Goal: Task Accomplishment & Management: Use online tool/utility

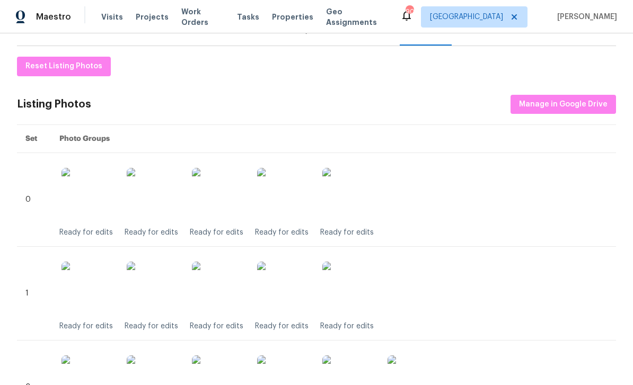
scroll to position [142, 0]
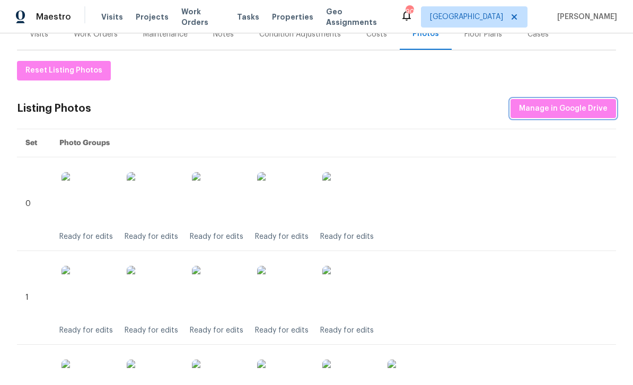
click at [562, 116] on button "Manage in Google Drive" at bounding box center [562, 109] width 105 height 20
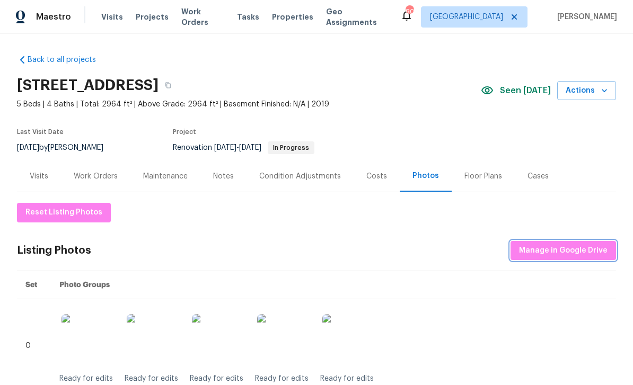
click at [546, 251] on span "Manage in Google Drive" at bounding box center [563, 250] width 88 height 13
click at [90, 175] on div "Work Orders" at bounding box center [96, 176] width 44 height 11
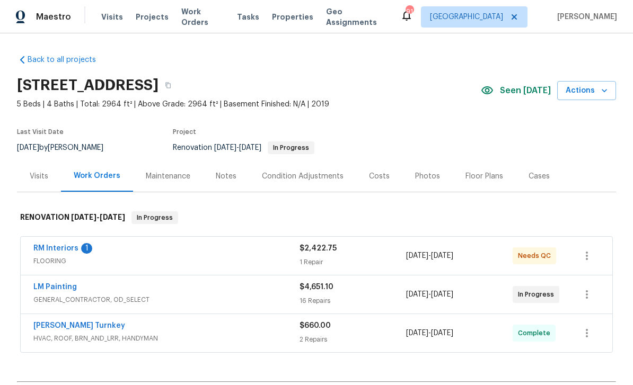
click at [55, 246] on link "RM Interiors" at bounding box center [55, 248] width 45 height 7
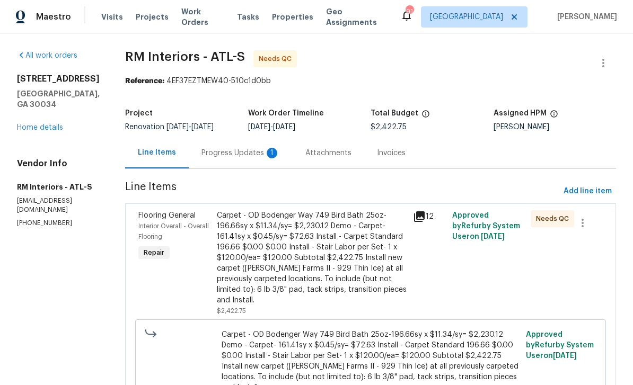
click at [267, 148] on div "1" at bounding box center [272, 153] width 11 height 11
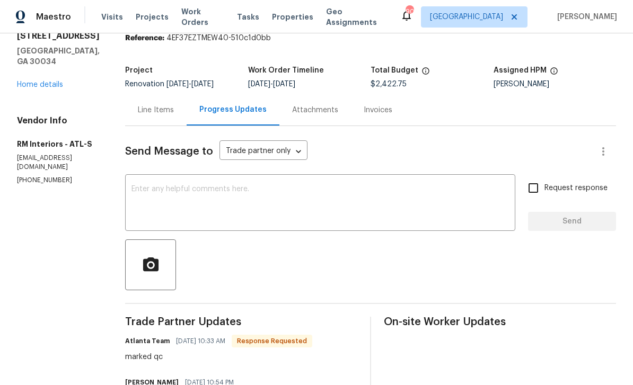
scroll to position [38, 0]
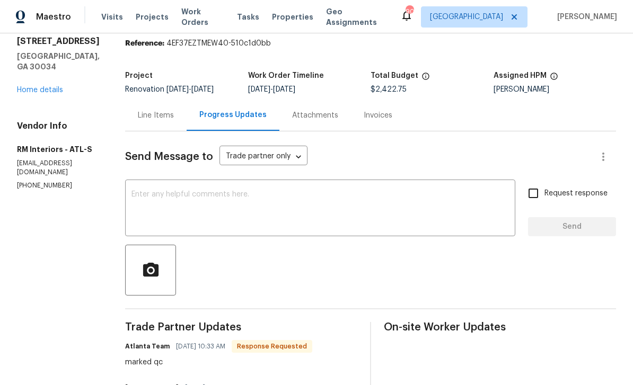
click at [149, 113] on div "Line Items" at bounding box center [156, 115] width 36 height 11
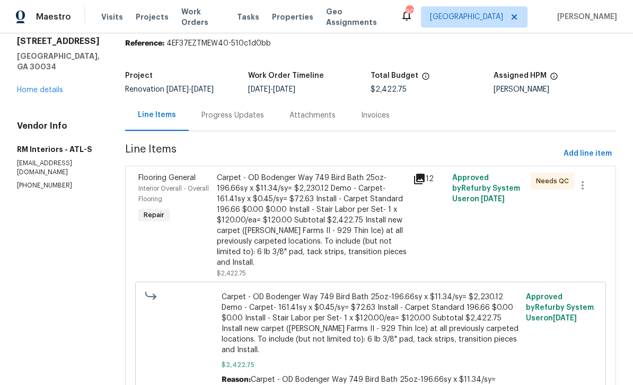
click at [379, 242] on div "Carpet - OD Bodenger Way 749 Bird Bath 25oz-196.66sy x $11.34/sy= $2,230.12 Dem…" at bounding box center [312, 220] width 190 height 95
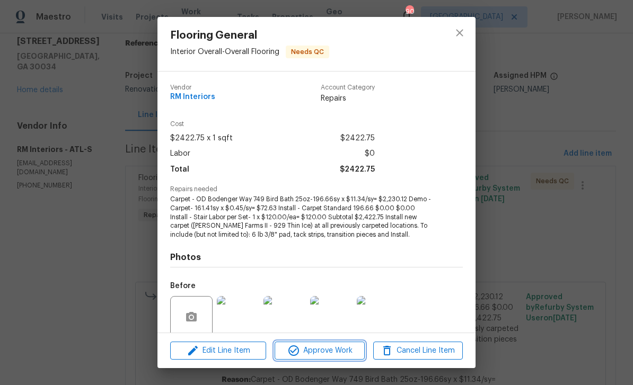
click at [343, 353] on span "Approve Work" at bounding box center [319, 350] width 83 height 13
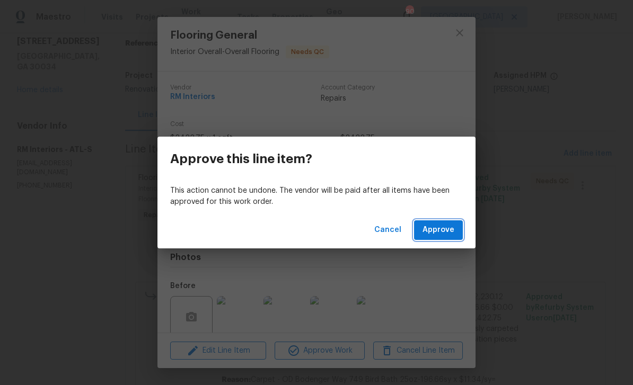
click at [428, 228] on span "Approve" at bounding box center [438, 230] width 32 height 13
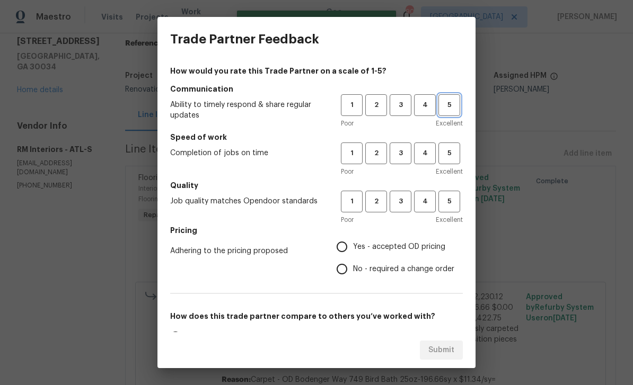
click at [452, 104] on span "5" at bounding box center [449, 105] width 20 height 12
click at [456, 146] on button "5" at bounding box center [449, 154] width 22 height 22
click at [455, 205] on span "5" at bounding box center [449, 202] width 20 height 12
click at [352, 242] on input "Yes - accepted OD pricing" at bounding box center [342, 247] width 22 height 22
radio input "true"
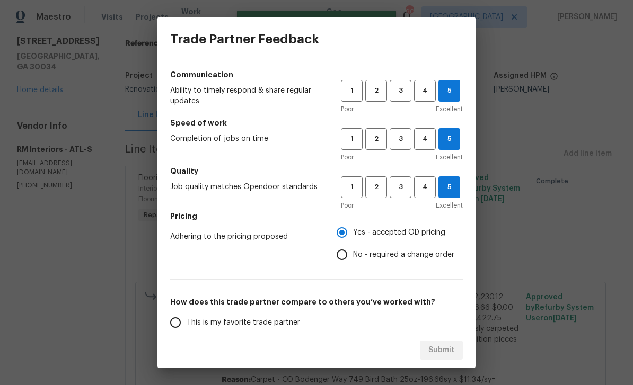
scroll to position [17, 0]
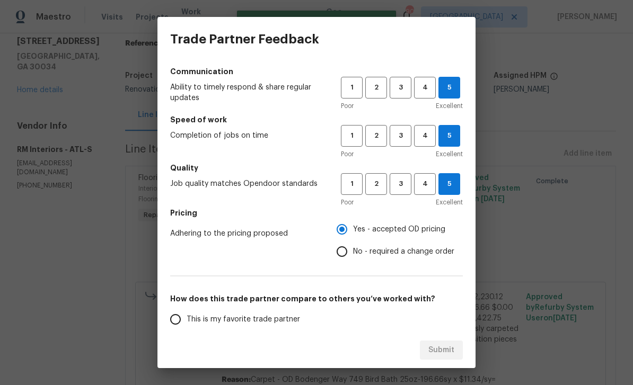
click at [172, 319] on input "This is my favorite trade partner" at bounding box center [175, 319] width 22 height 22
click at [455, 352] on button "Submit" at bounding box center [441, 351] width 43 height 20
radio input "true"
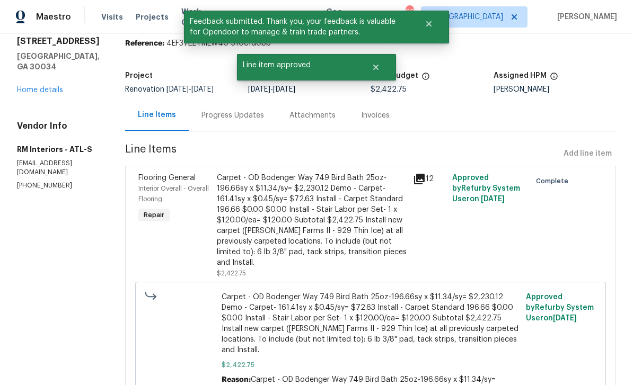
radio input "false"
click at [42, 92] on link "Home details" at bounding box center [40, 89] width 46 height 7
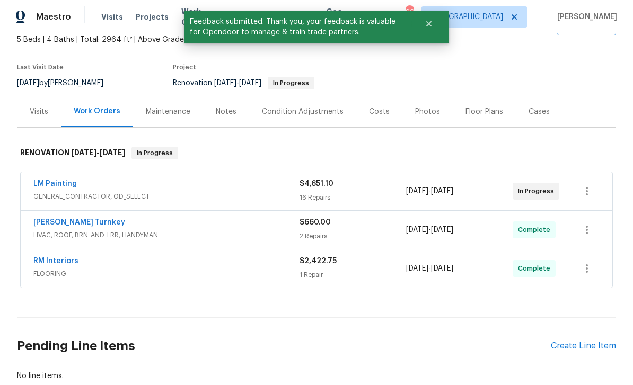
scroll to position [63, 0]
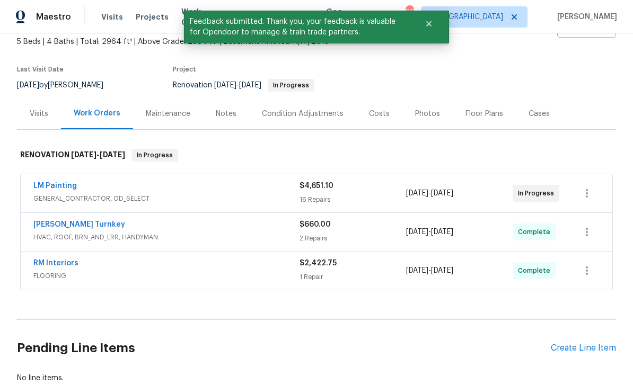
click at [57, 182] on link "LM Painting" at bounding box center [54, 185] width 43 height 7
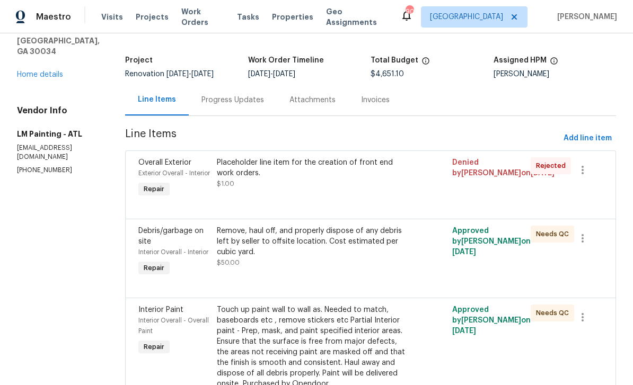
scroll to position [145, 0]
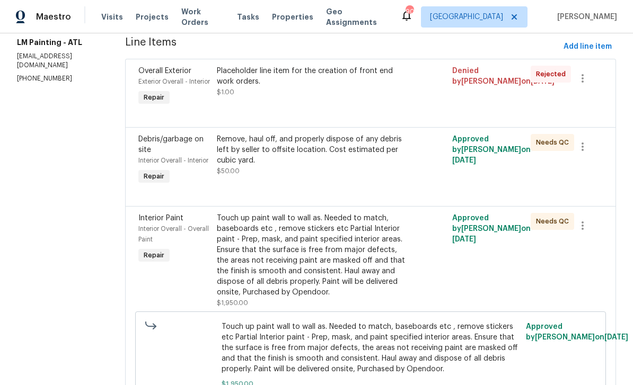
click at [369, 166] on div "Remove, haul off, and properly dispose of any debris left by seller to offsite …" at bounding box center [312, 150] width 190 height 32
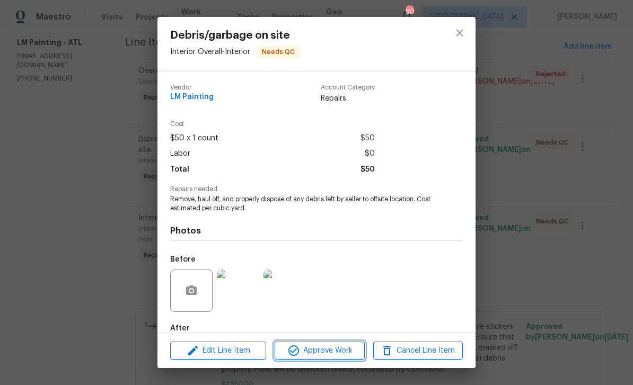
click at [354, 351] on span "Approve Work" at bounding box center [319, 350] width 83 height 13
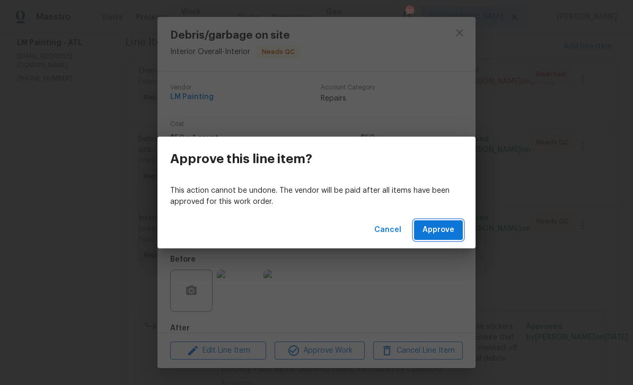
click at [441, 230] on span "Approve" at bounding box center [438, 230] width 32 height 13
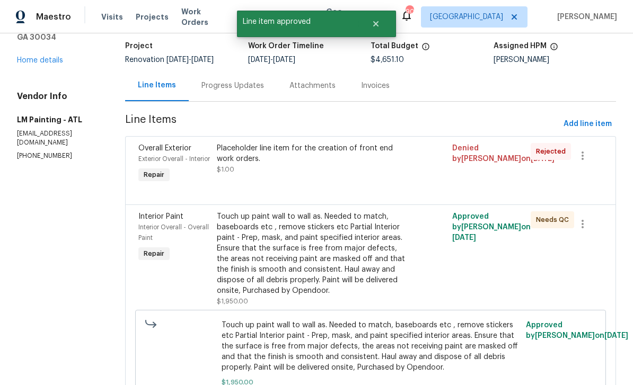
scroll to position [200, 0]
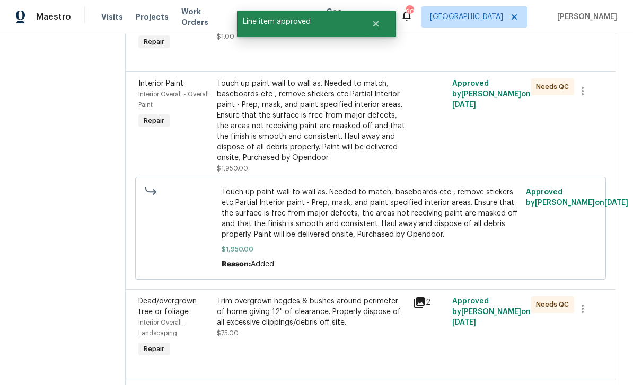
click at [392, 158] on div "Touch up paint wall to wall as. Needed to match, baseboards etc , remove sticke…" at bounding box center [312, 120] width 190 height 85
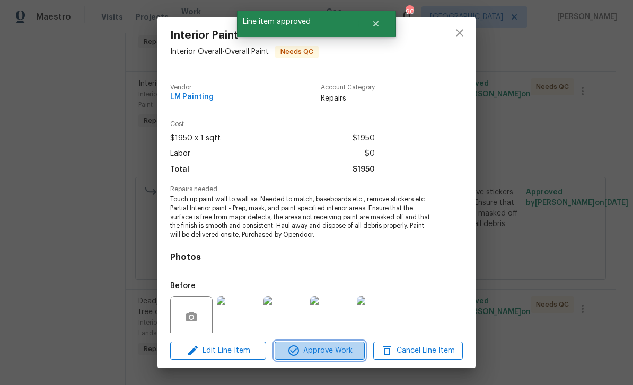
click at [346, 350] on span "Approve Work" at bounding box center [319, 350] width 83 height 13
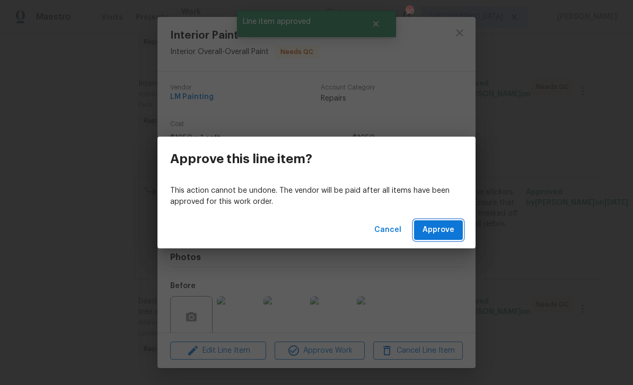
click at [440, 230] on span "Approve" at bounding box center [438, 230] width 32 height 13
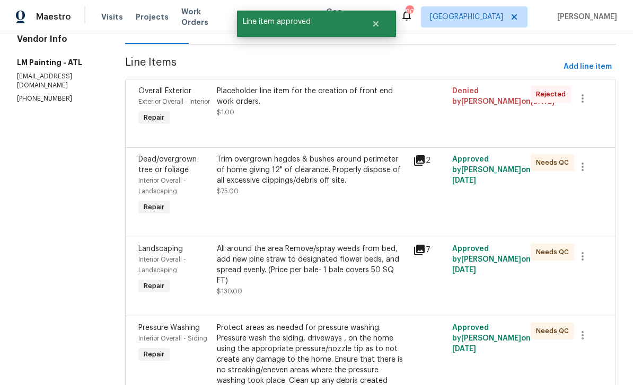
scroll to position [136, 0]
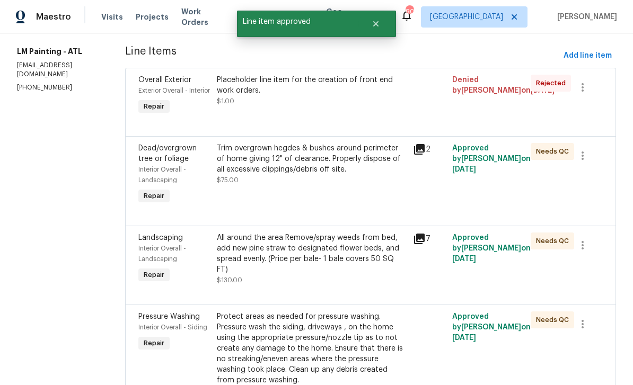
click at [364, 185] on div "Trim overgrown hegdes & bushes around perimeter of home giving 12" of clearance…" at bounding box center [312, 164] width 190 height 42
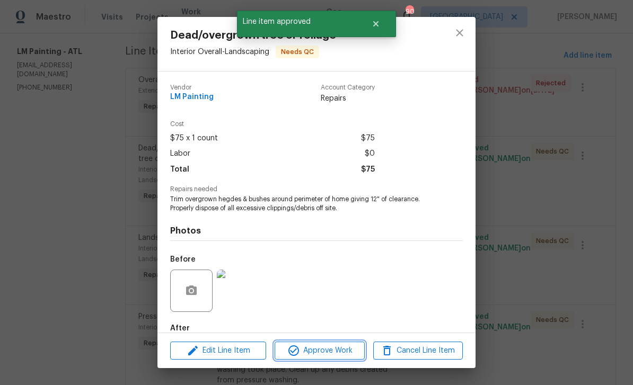
click at [349, 350] on span "Approve Work" at bounding box center [319, 350] width 83 height 13
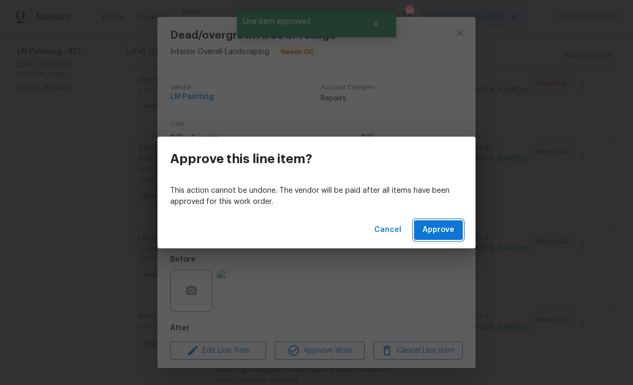
click at [437, 227] on span "Approve" at bounding box center [438, 230] width 32 height 13
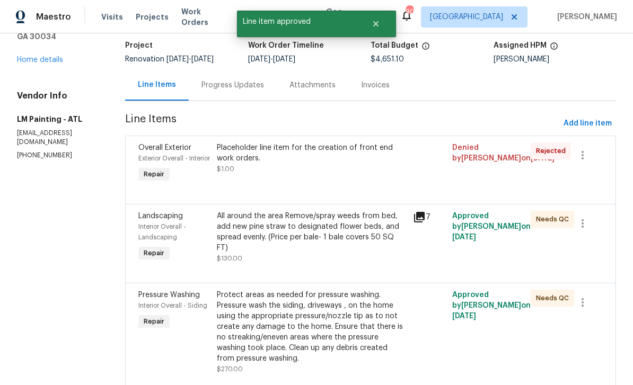
scroll to position [70, 0]
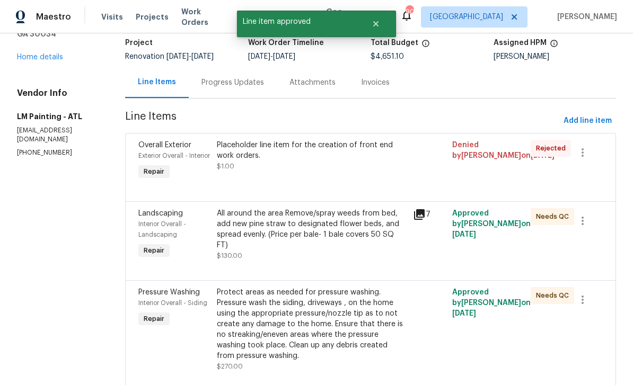
click at [387, 251] on div "All around the area Remove/spray weeds from bed, add new pine straw to designat…" at bounding box center [312, 229] width 190 height 42
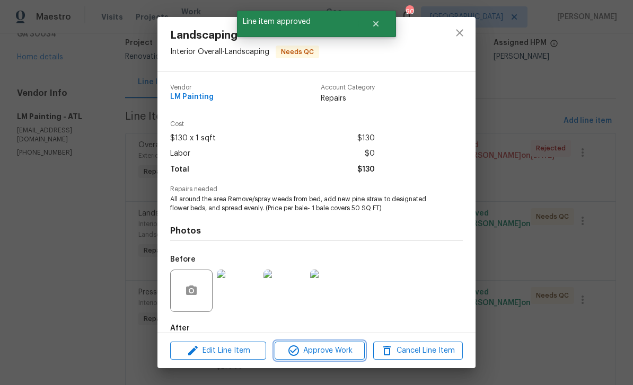
click at [356, 348] on span "Approve Work" at bounding box center [319, 350] width 83 height 13
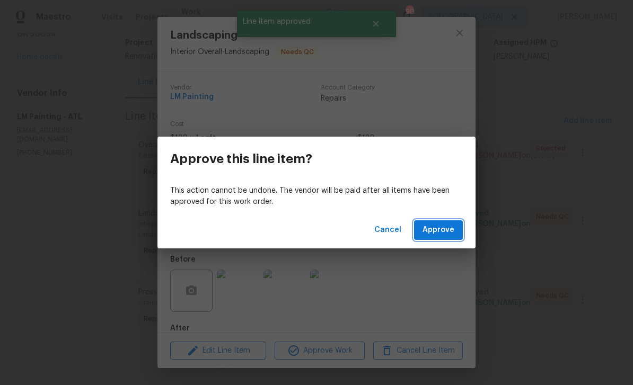
click at [432, 227] on span "Approve" at bounding box center [438, 230] width 32 height 13
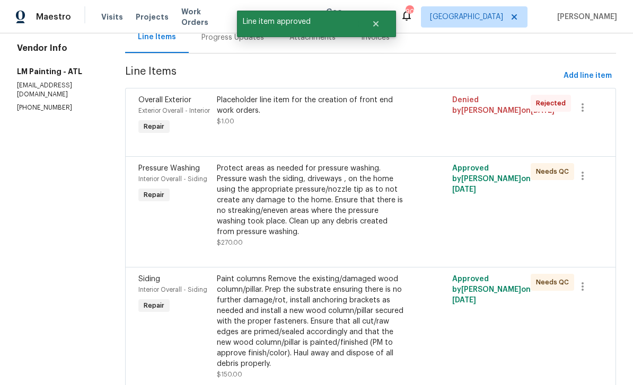
scroll to position [123, 0]
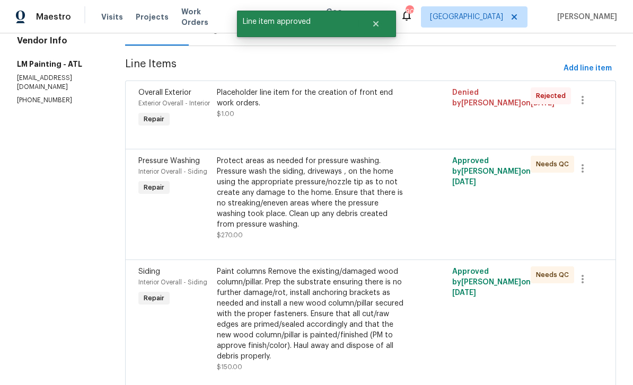
click at [399, 227] on div "Protect areas as needed for pressure washing. Pressure wash the siding, drivewa…" at bounding box center [312, 193] width 190 height 74
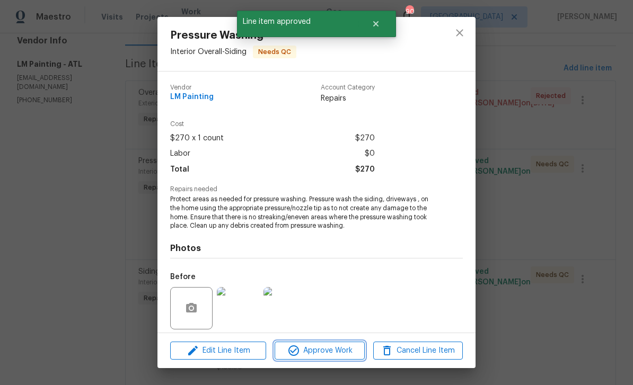
click at [353, 357] on button "Approve Work" at bounding box center [319, 351] width 90 height 19
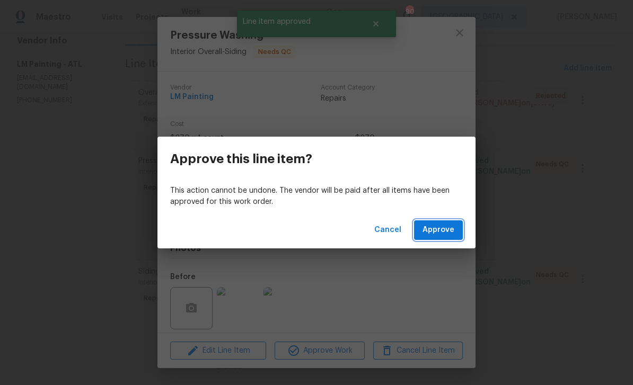
click at [443, 230] on span "Approve" at bounding box center [438, 230] width 32 height 13
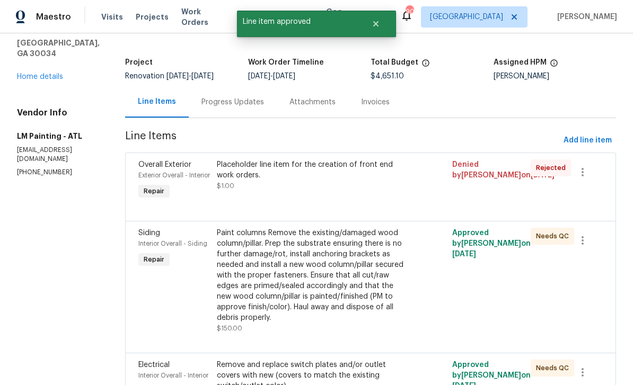
scroll to position [58, 0]
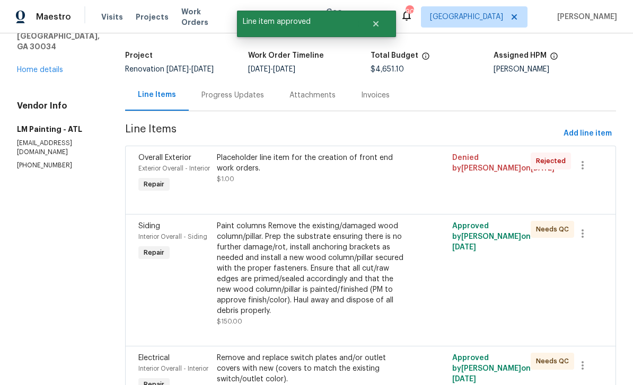
click at [253, 291] on div "Paint columns Remove the existing/damaged wood column/pillar. Prep the substrat…" at bounding box center [312, 268] width 190 height 95
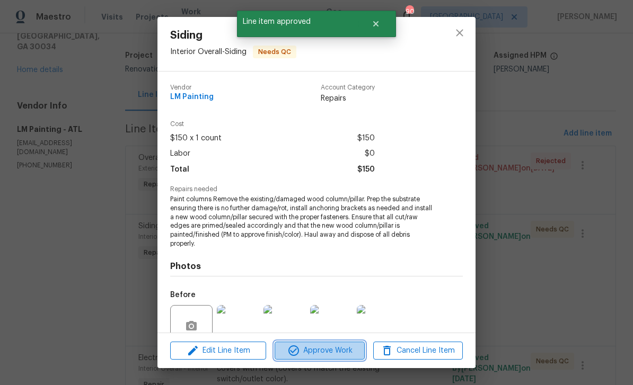
click at [350, 343] on button "Approve Work" at bounding box center [319, 351] width 90 height 19
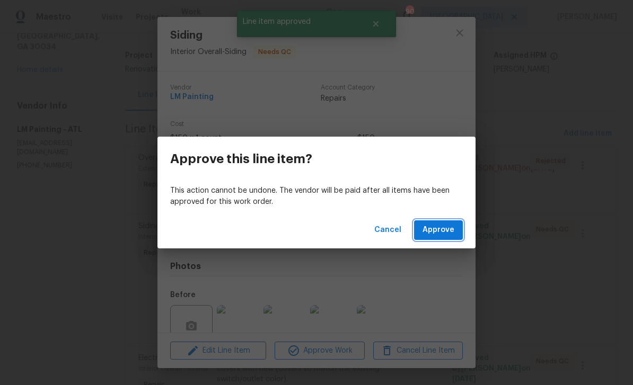
click at [435, 228] on span "Approve" at bounding box center [438, 230] width 32 height 13
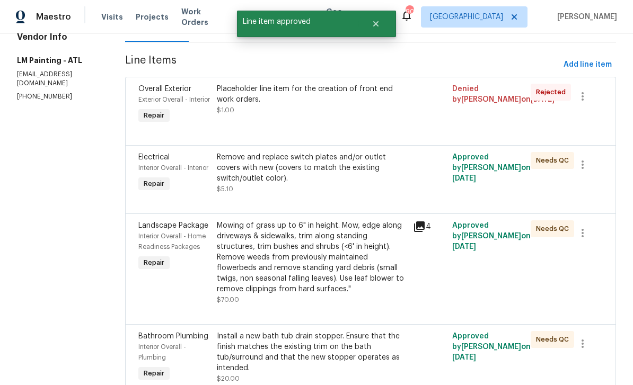
scroll to position [128, 0]
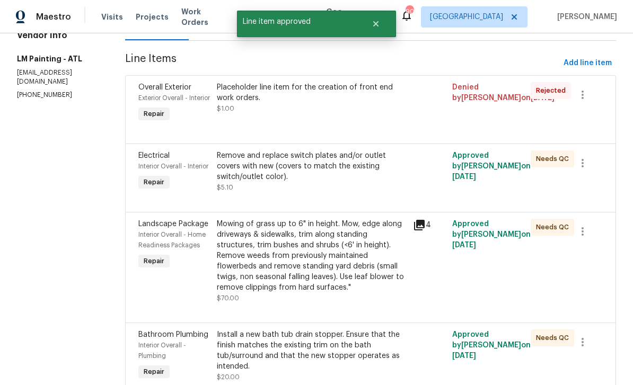
click at [389, 182] on div "Remove and replace switch plates and/or outlet covers with new (covers to match…" at bounding box center [312, 166] width 190 height 32
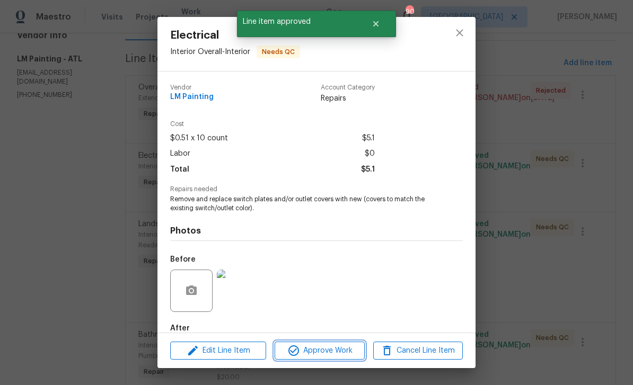
click at [347, 352] on span "Approve Work" at bounding box center [319, 350] width 83 height 13
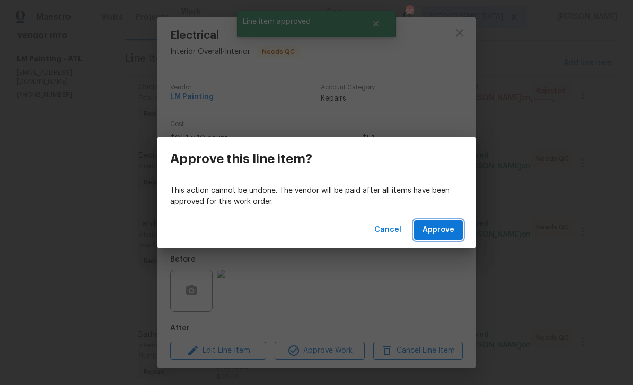
click at [448, 228] on span "Approve" at bounding box center [438, 230] width 32 height 13
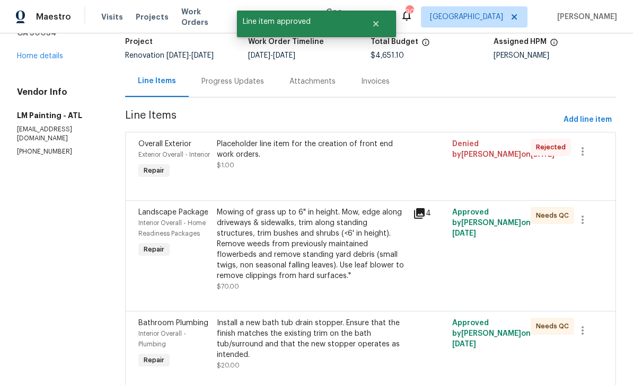
scroll to position [74, 0]
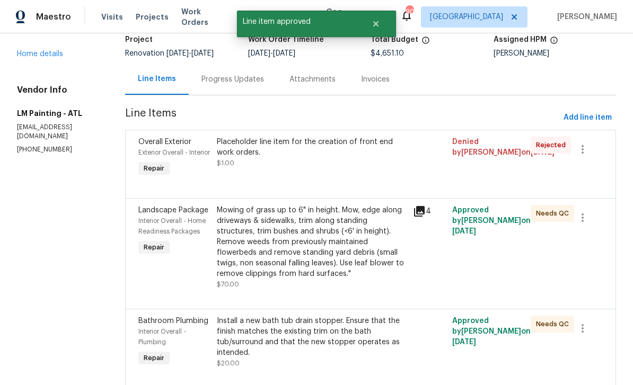
click at [384, 273] on div "Mowing of grass up to 6" in height. Mow, edge along driveways & sidewalks, trim…" at bounding box center [312, 242] width 190 height 74
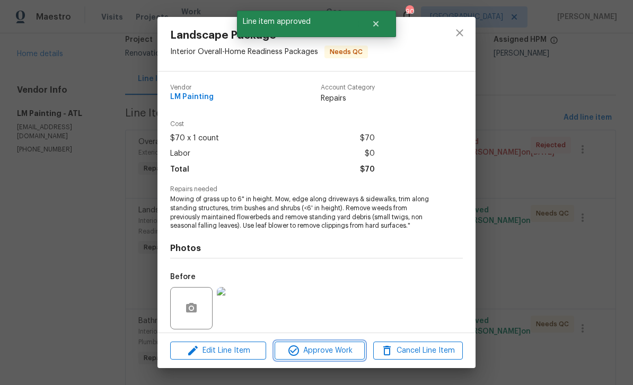
click at [353, 351] on span "Approve Work" at bounding box center [319, 350] width 83 height 13
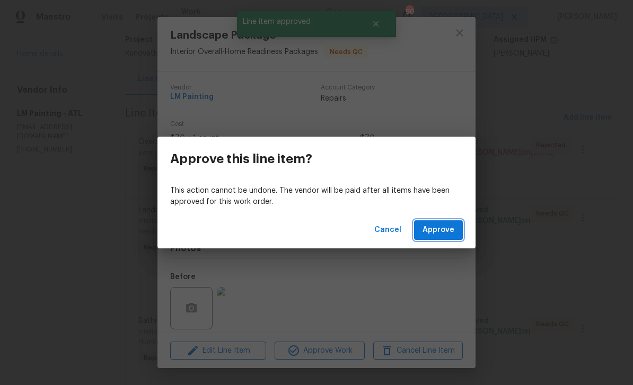
click at [449, 229] on span "Approve" at bounding box center [438, 230] width 32 height 13
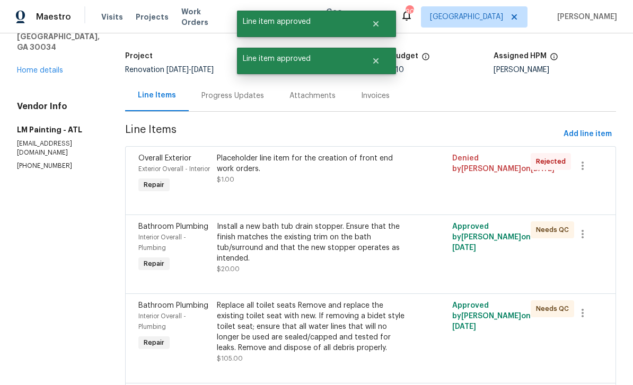
scroll to position [185, 0]
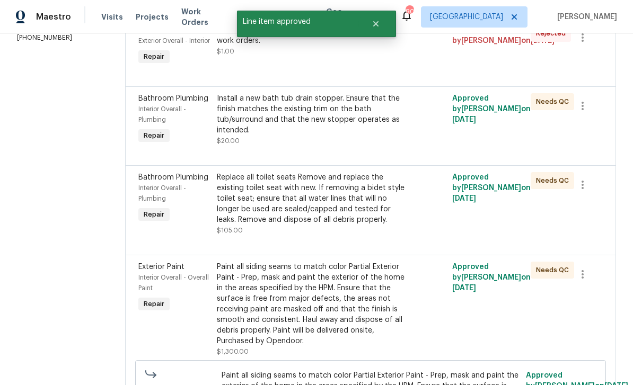
click at [387, 146] on div "Install a new bath tub drain stopper. Ensure that the finish matches the existi…" at bounding box center [312, 119] width 190 height 53
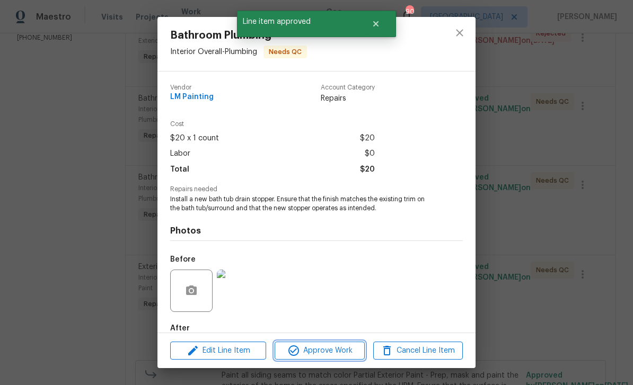
click at [354, 351] on span "Approve Work" at bounding box center [319, 350] width 83 height 13
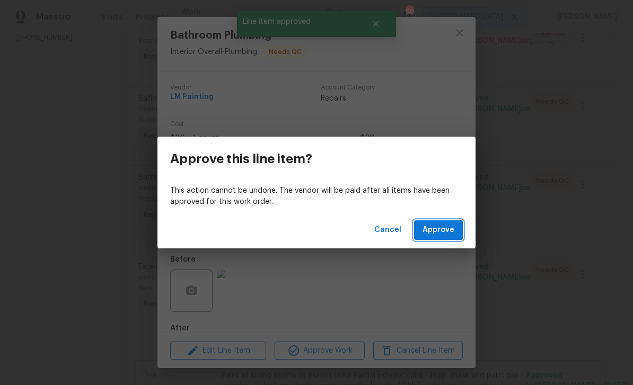
click at [442, 227] on span "Approve" at bounding box center [438, 230] width 32 height 13
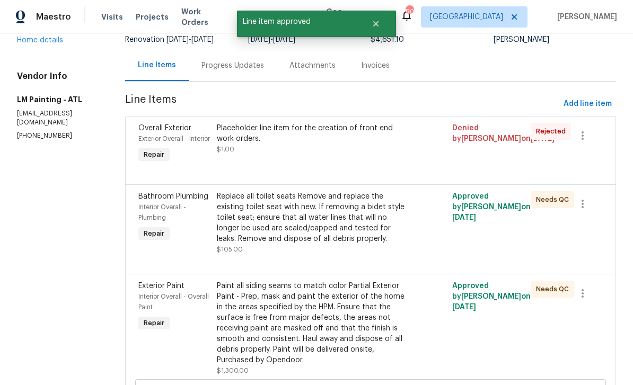
scroll to position [88, 0]
click at [389, 244] on div "Replace all toilet seats Remove and replace the existing toilet seat with new. …" at bounding box center [312, 217] width 190 height 53
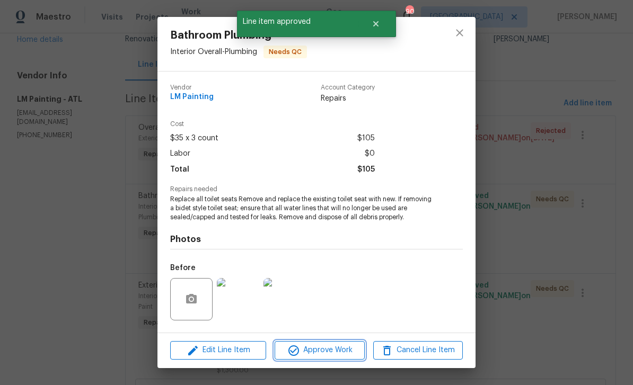
click at [357, 350] on span "Approve Work" at bounding box center [319, 350] width 83 height 13
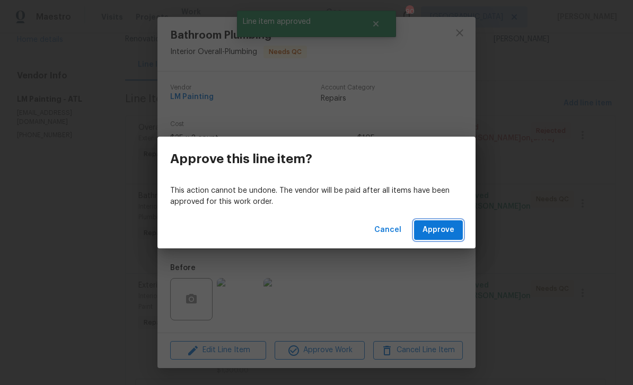
click at [451, 230] on span "Approve" at bounding box center [438, 230] width 32 height 13
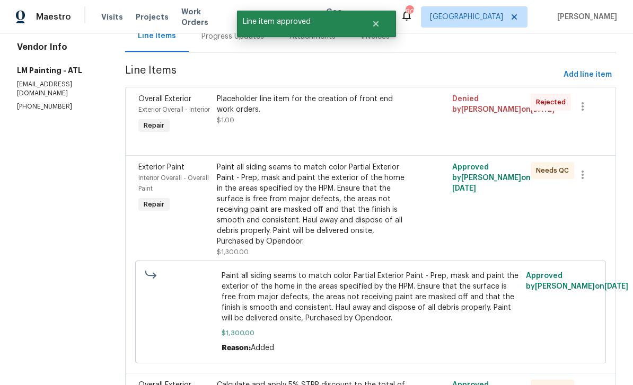
scroll to position [120, 0]
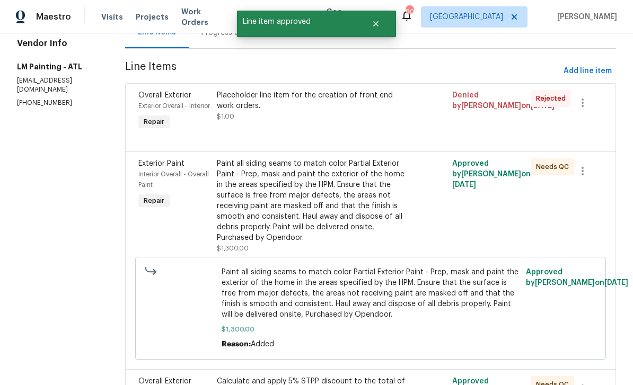
click at [390, 243] on div "Paint all siding seams to match color Partial Exterior Paint - Prep, mask and p…" at bounding box center [312, 200] width 190 height 85
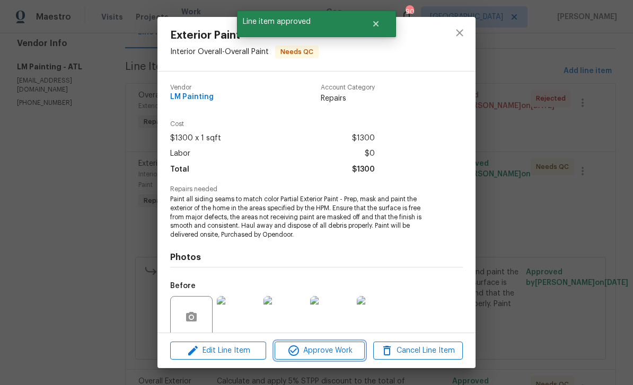
click at [353, 348] on span "Approve Work" at bounding box center [319, 350] width 83 height 13
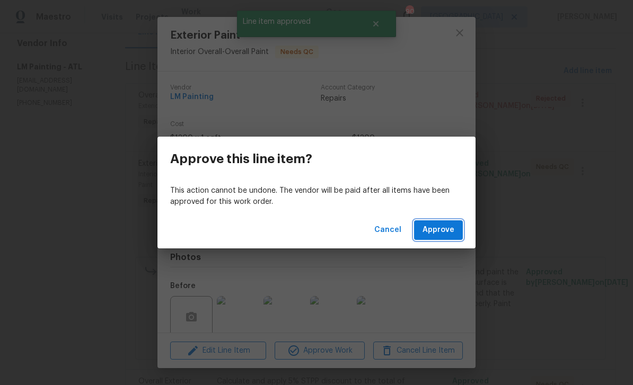
click at [442, 228] on span "Approve" at bounding box center [438, 230] width 32 height 13
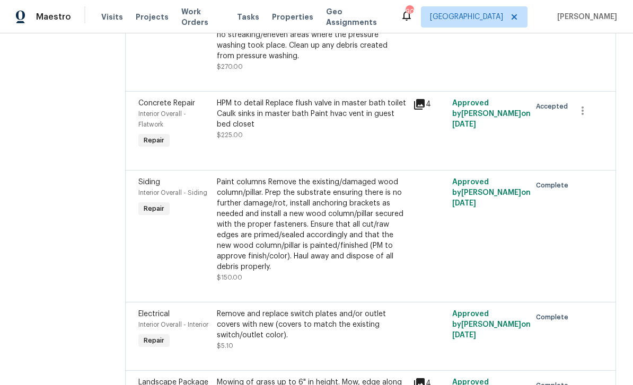
scroll to position [1229, 0]
